Goal: Task Accomplishment & Management: Manage account settings

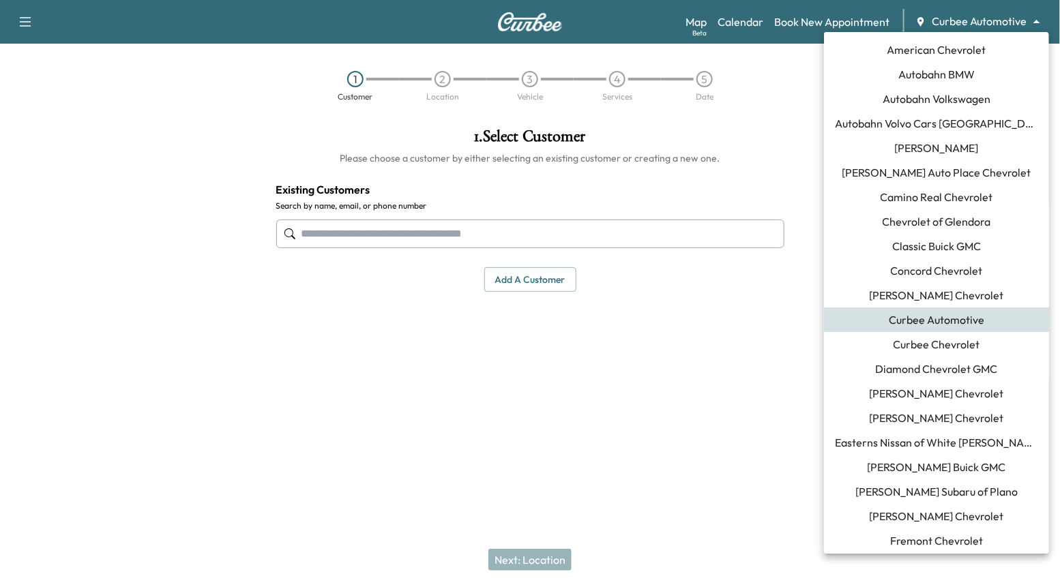
click at [950, 25] on body "Support Log Out Map Beta Calendar Book New Appointment Curbee Automotive ******…" at bounding box center [530, 293] width 1060 height 587
click at [726, 405] on div at bounding box center [530, 293] width 1060 height 587
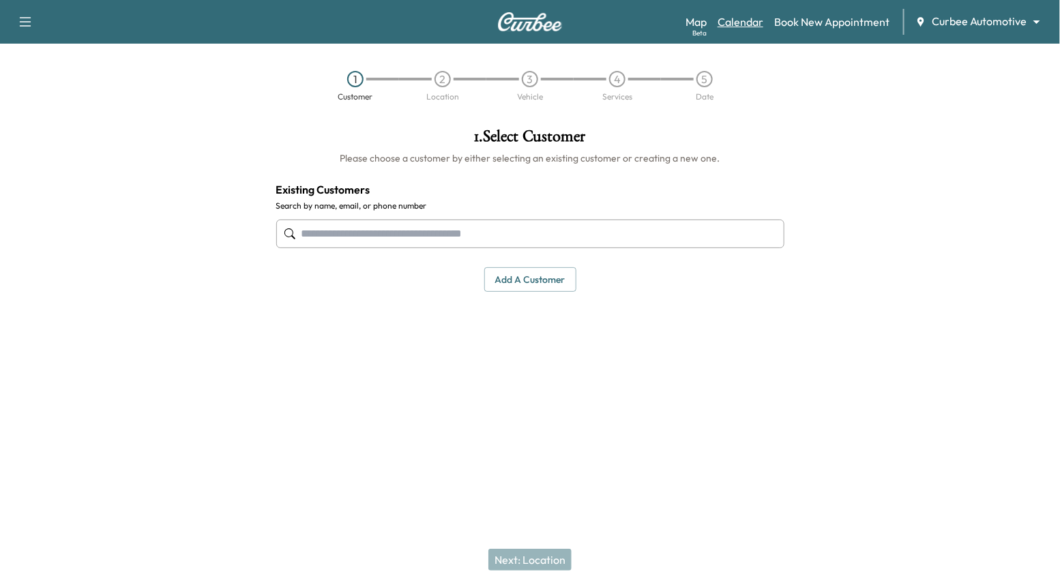
click at [740, 23] on link "Calendar" at bounding box center [741, 22] width 46 height 16
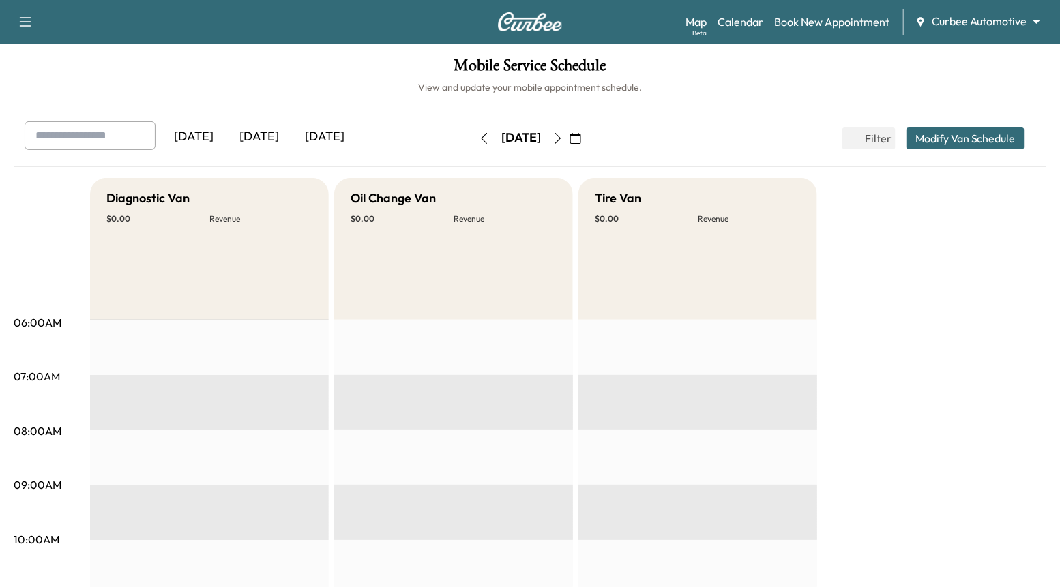
click at [479, 138] on icon "button" at bounding box center [484, 138] width 11 height 11
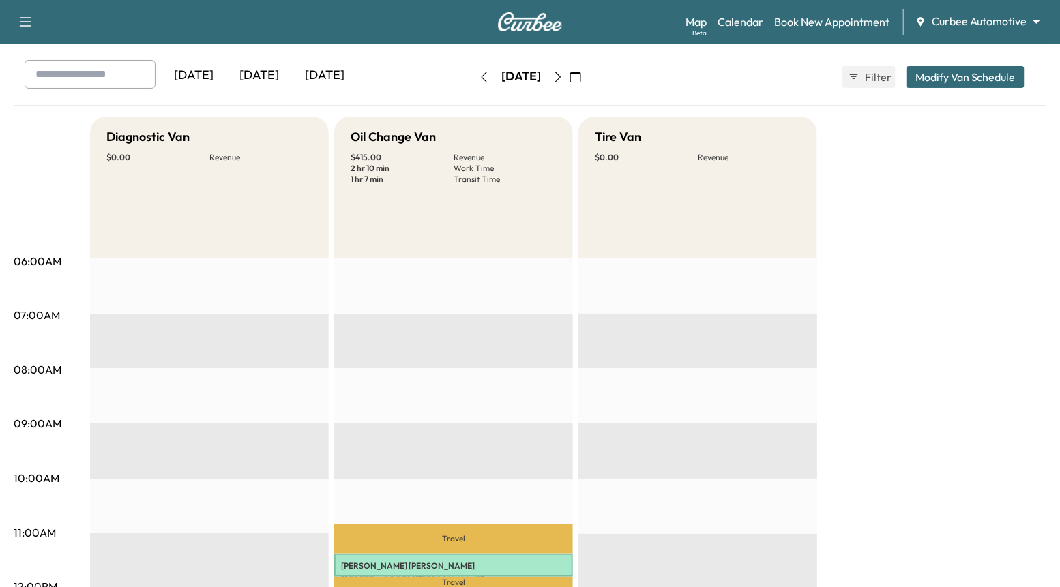
scroll to position [14, 0]
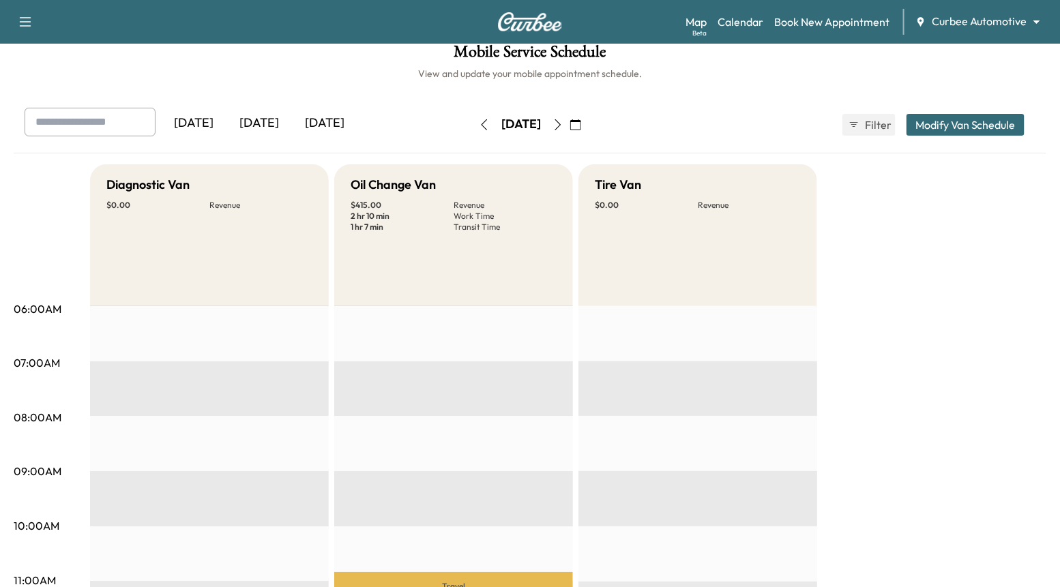
click at [564, 123] on icon "button" at bounding box center [558, 124] width 11 height 11
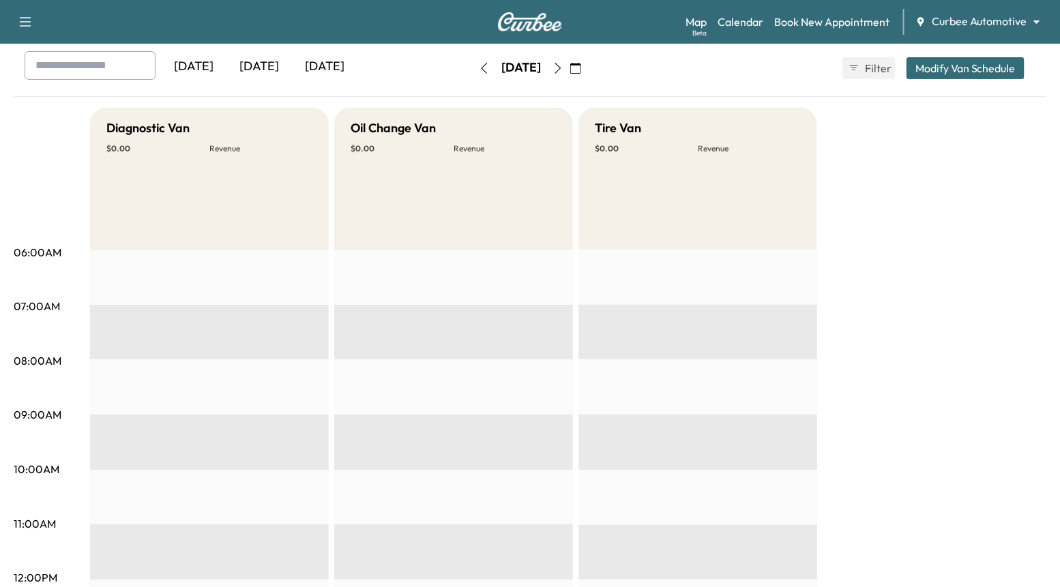
scroll to position [65, 0]
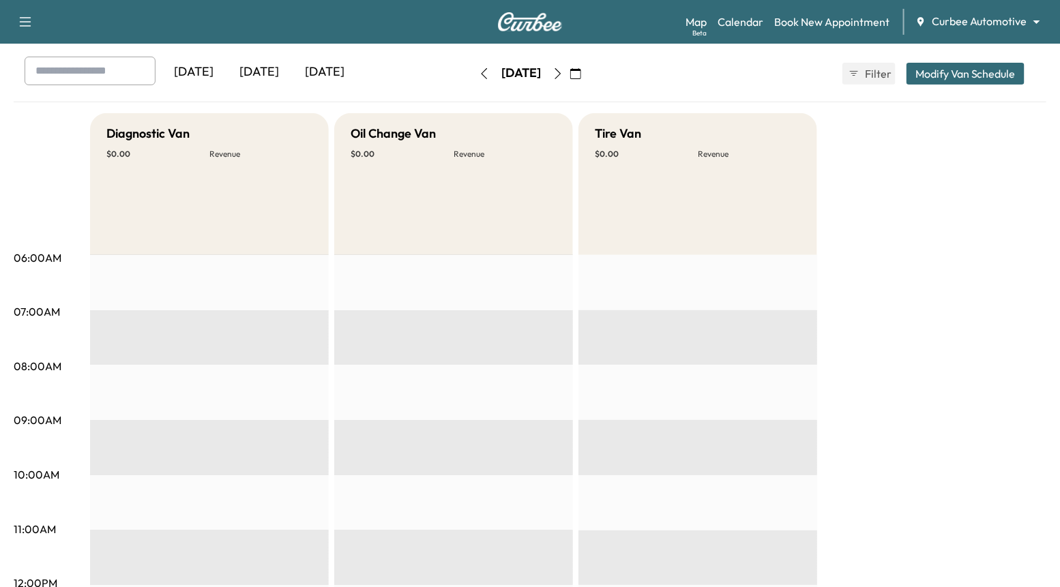
click at [564, 75] on icon "button" at bounding box center [558, 73] width 11 height 11
